Goal: Communication & Community: Connect with others

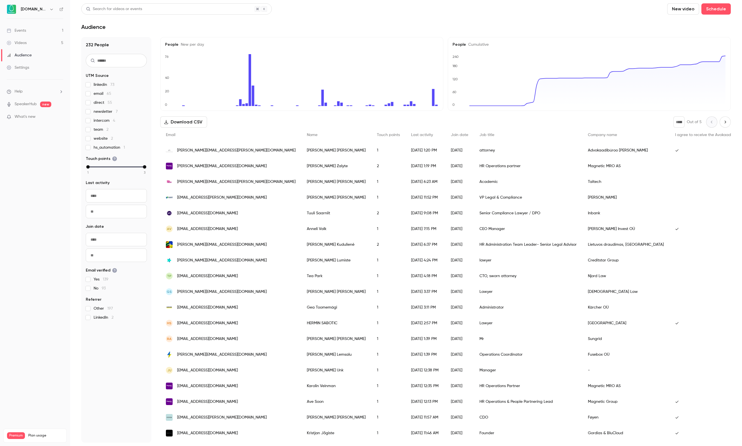
click at [40, 31] on link "Events 1" at bounding box center [35, 30] width 70 height 12
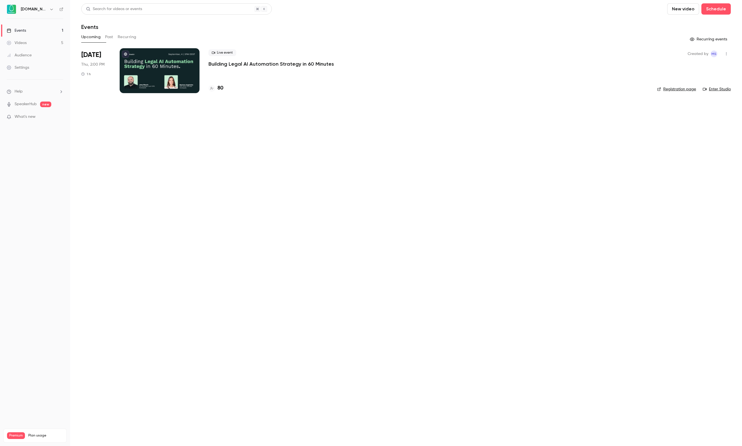
click at [725, 51] on button "button" at bounding box center [726, 53] width 9 height 9
click at [701, 84] on div "Invite to Studio" at bounding box center [704, 83] width 43 height 6
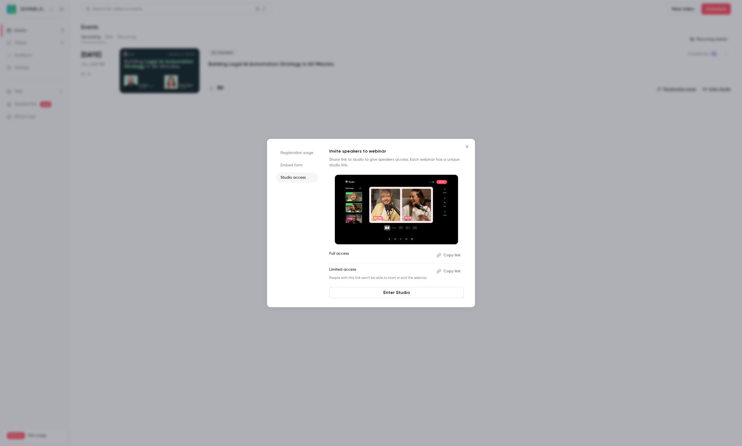
click at [454, 256] on button "Copy link" at bounding box center [448, 255] width 29 height 9
click at [392, 295] on link "Enter Studio" at bounding box center [396, 292] width 135 height 11
click at [469, 146] on icon "Close" at bounding box center [467, 146] width 7 height 4
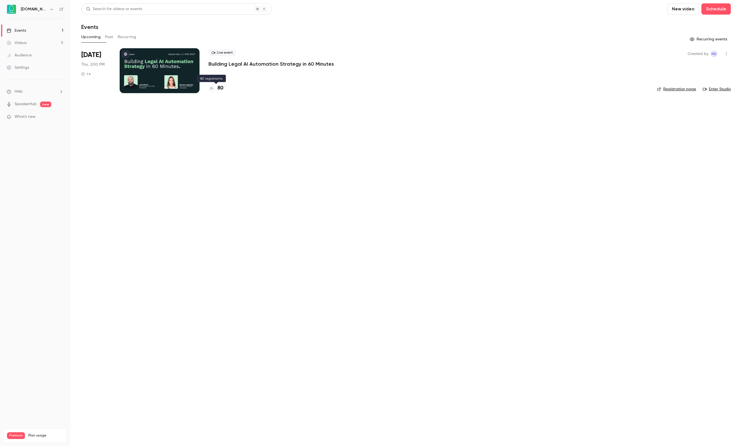
click at [223, 87] on h4 "80" at bounding box center [221, 88] width 6 height 8
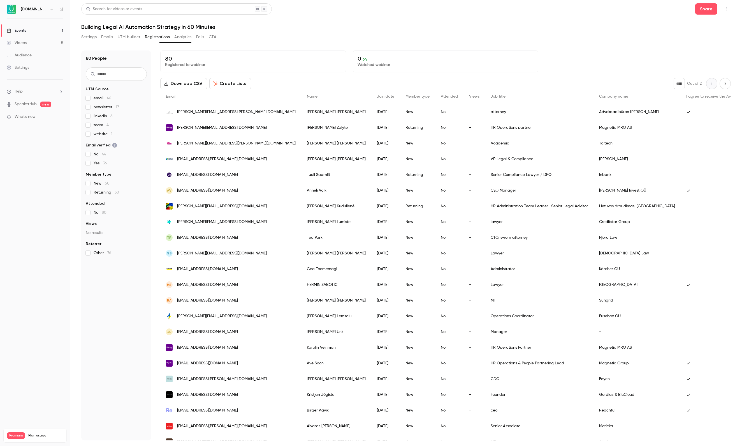
click at [113, 115] on span "6" at bounding box center [111, 116] width 2 height 4
